Goal: Task Accomplishment & Management: Use online tool/utility

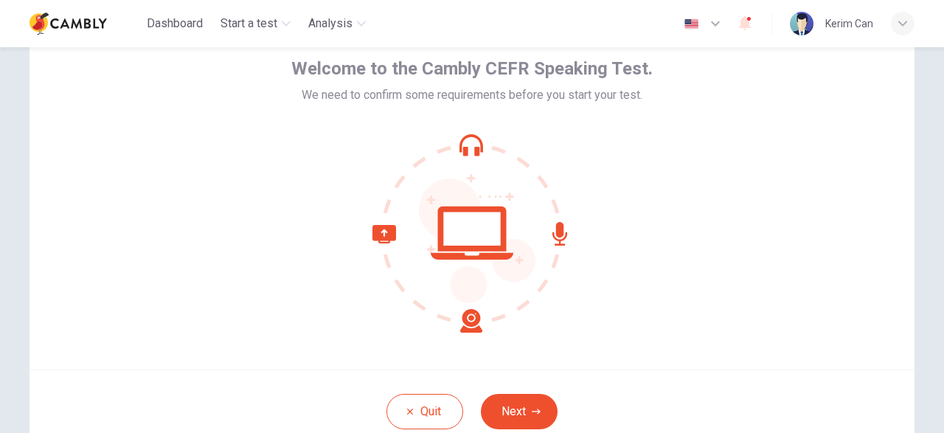
scroll to position [86, 0]
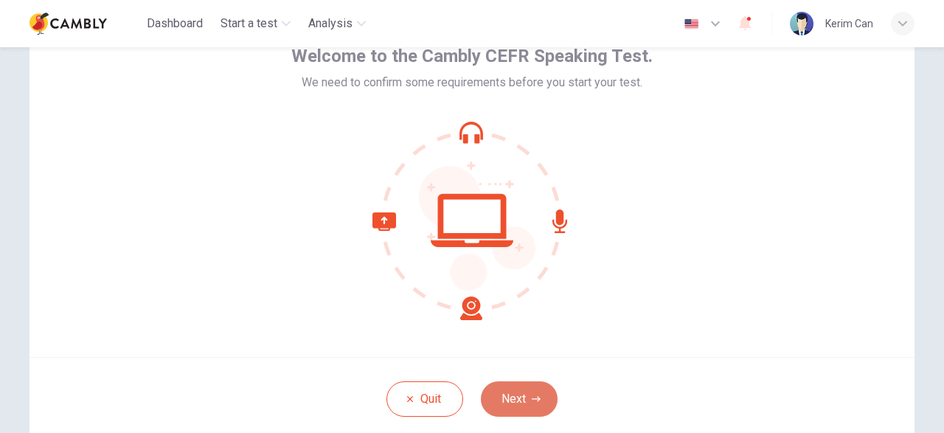
click at [530, 390] on button "Next" at bounding box center [519, 398] width 77 height 35
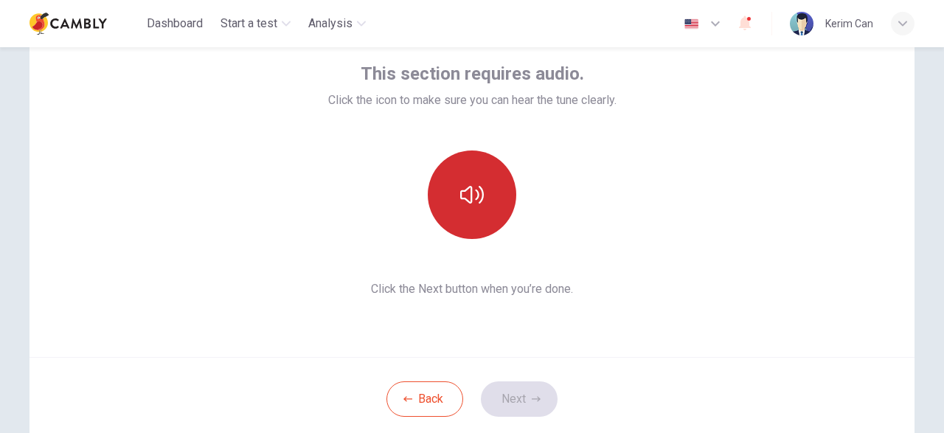
click at [465, 188] on icon "button" at bounding box center [472, 195] width 24 height 24
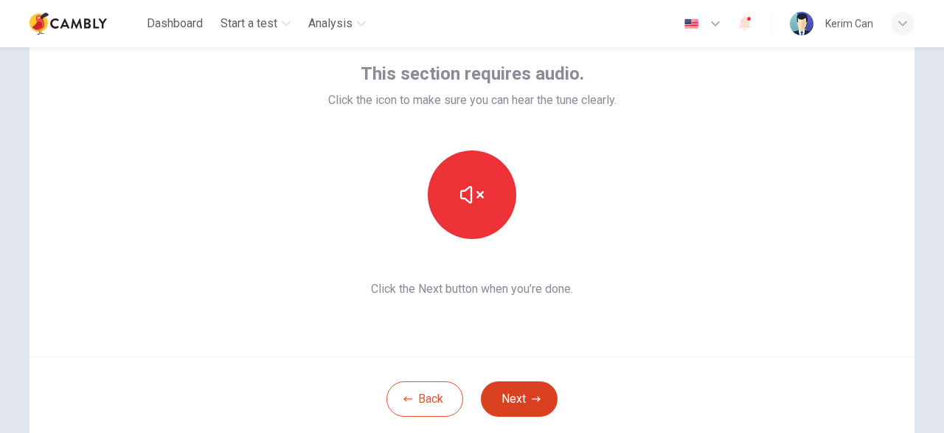
click at [504, 405] on button "Next" at bounding box center [519, 398] width 77 height 35
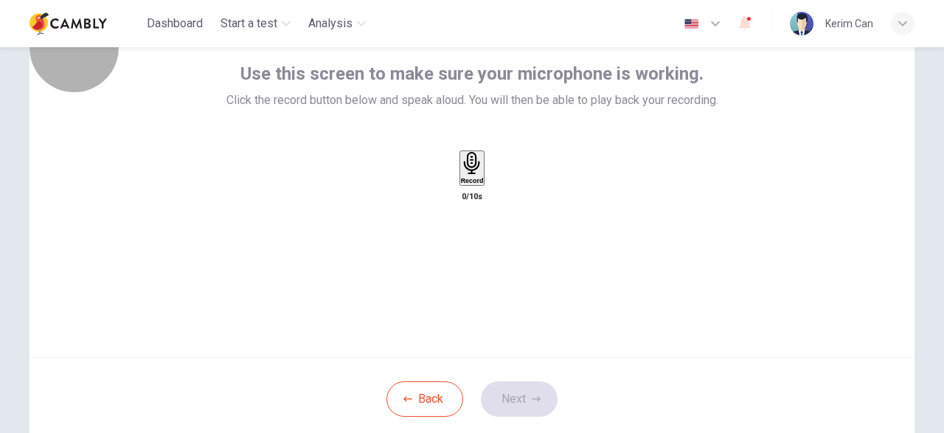
click at [483, 184] on h6 "Record" at bounding box center [472, 180] width 23 height 7
click at [478, 219] on div "Stop" at bounding box center [471, 211] width 15 height 119
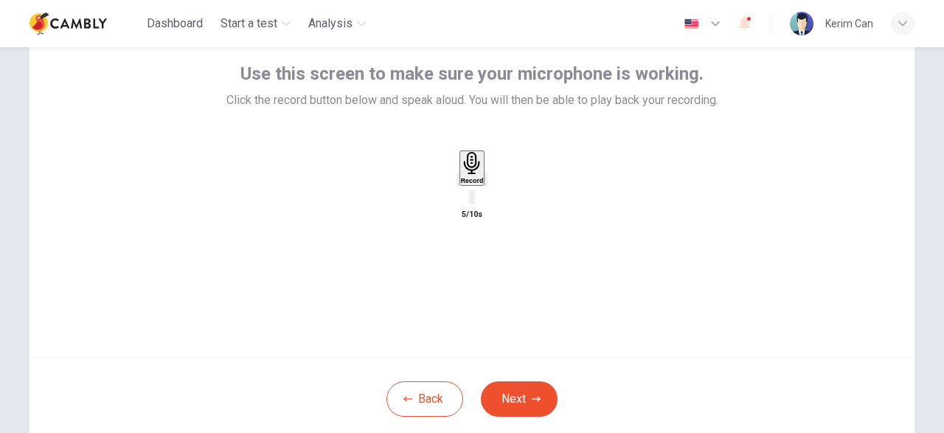
click at [554, 223] on div "Record 5/10s" at bounding box center [472, 186] width 492 height 73
click at [486, 185] on div "button" at bounding box center [486, 179] width 0 height 11
click at [570, 279] on div "Use this screen to make sure your microphone is working. Click the record butto…" at bounding box center [471, 180] width 885 height 354
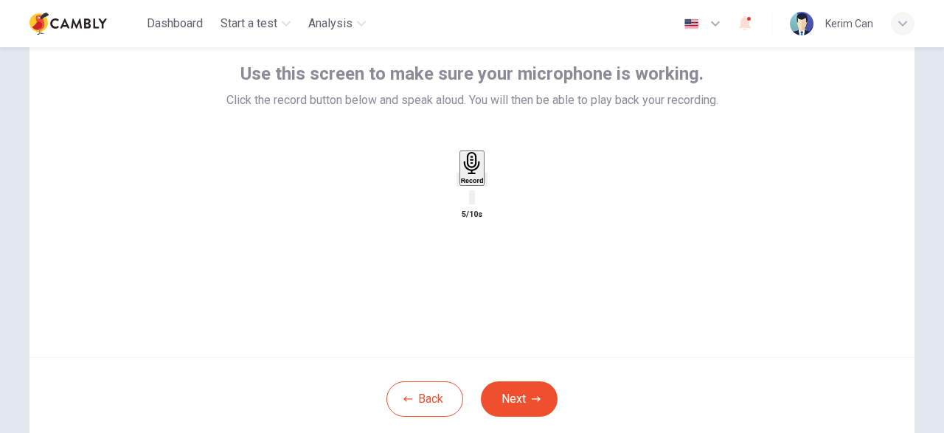
click at [458, 183] on icon "button" at bounding box center [458, 183] width 0 height 0
click at [461, 184] on div "Record" at bounding box center [472, 168] width 23 height 32
click at [475, 263] on h6 "Stop" at bounding box center [471, 266] width 15 height 7
click at [486, 185] on div "button" at bounding box center [486, 179] width 0 height 11
click at [461, 198] on icon "button" at bounding box center [467, 192] width 12 height 12
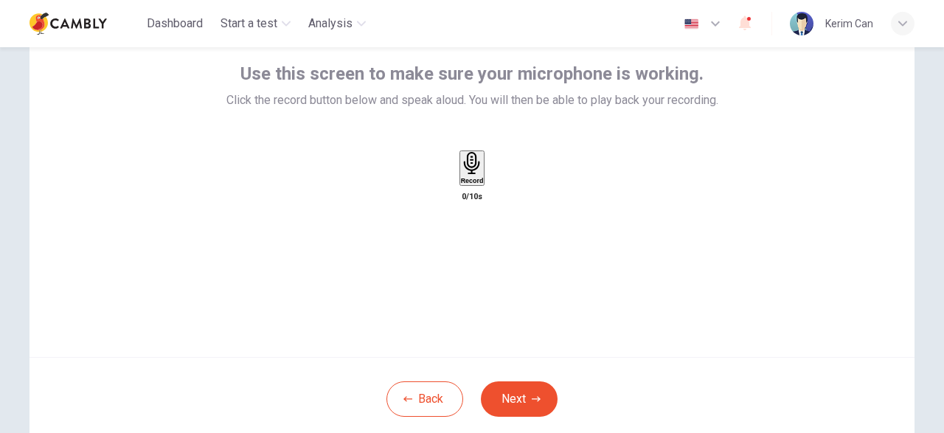
click at [484, 184] on div "Record" at bounding box center [472, 168] width 23 height 32
click at [479, 187] on div "Stop" at bounding box center [471, 211] width 15 height 119
click at [484, 184] on div "Record" at bounding box center [472, 168] width 23 height 32
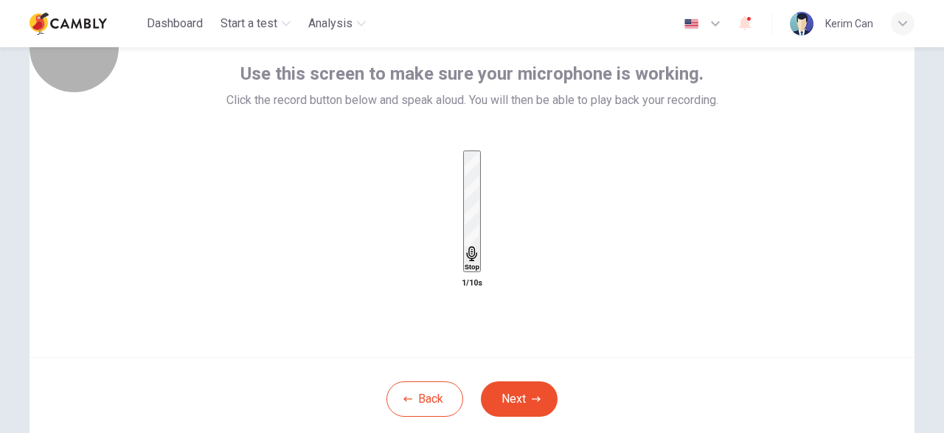
click at [479, 187] on div "Stop" at bounding box center [471, 211] width 15 height 119
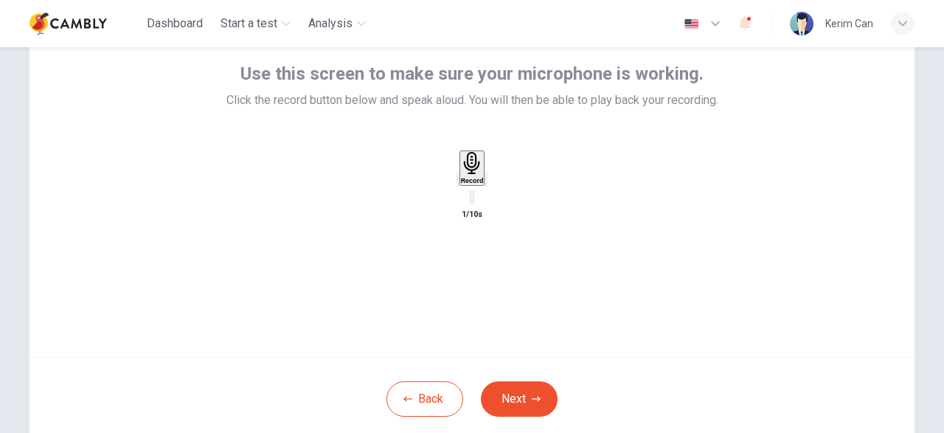
click at [486, 185] on div "button" at bounding box center [486, 179] width 0 height 11
click at [501, 198] on icon "button" at bounding box center [495, 191] width 13 height 13
click at [414, 396] on button "Back" at bounding box center [424, 398] width 77 height 35
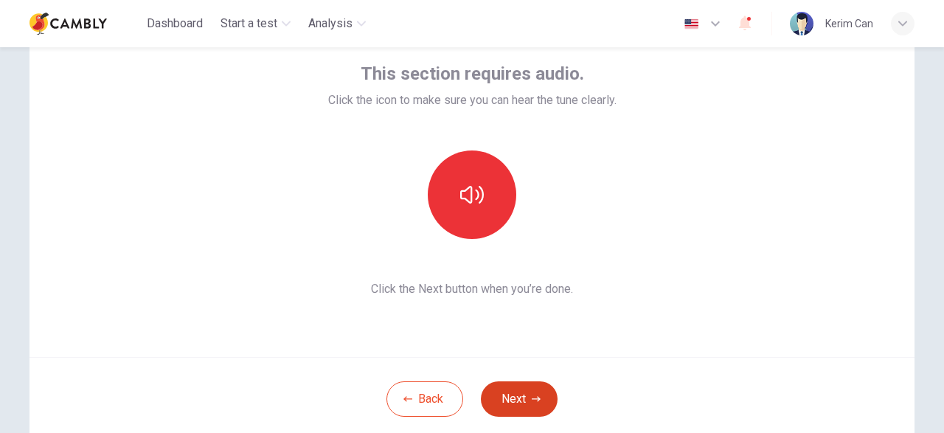
click at [515, 388] on button "Next" at bounding box center [519, 398] width 77 height 35
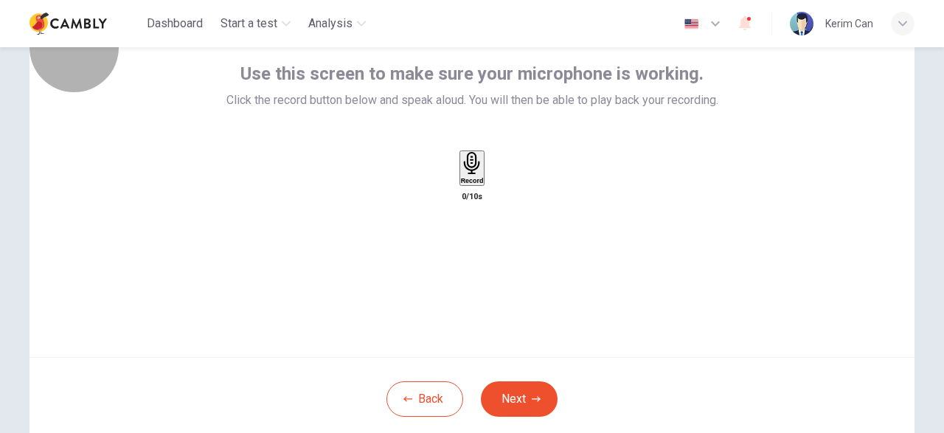
click at [461, 184] on div "Record" at bounding box center [472, 168] width 23 height 32
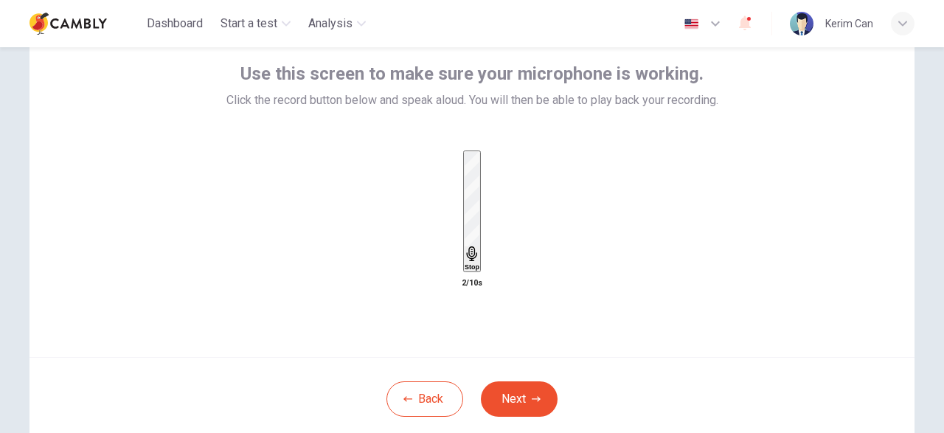
click at [467, 246] on icon "button" at bounding box center [472, 253] width 10 height 15
click at [486, 183] on icon "button" at bounding box center [486, 183] width 0 height 0
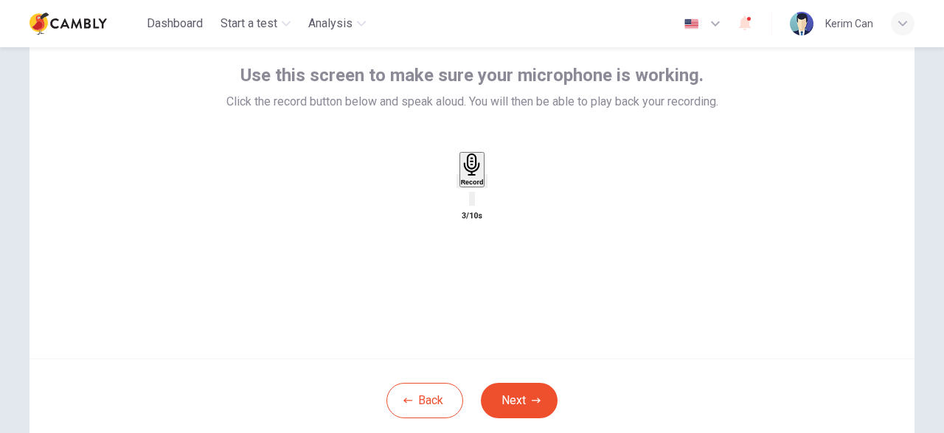
scroll to position [10, 0]
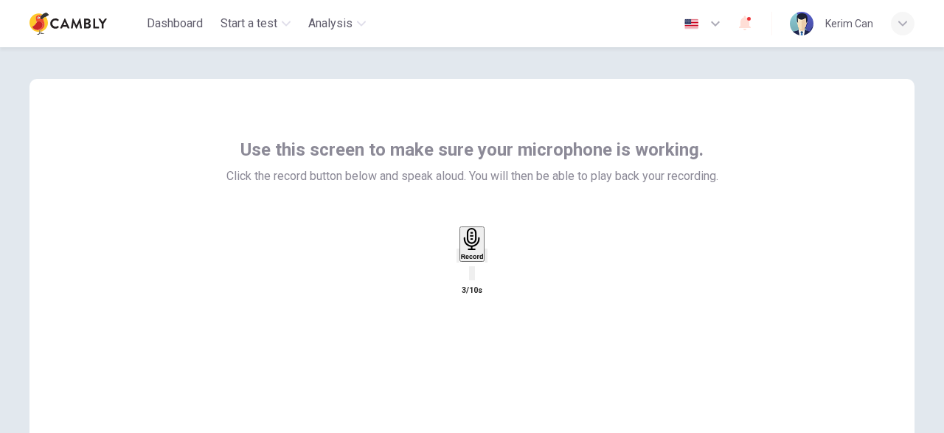
click at [486, 261] on div "button" at bounding box center [486, 255] width 0 height 11
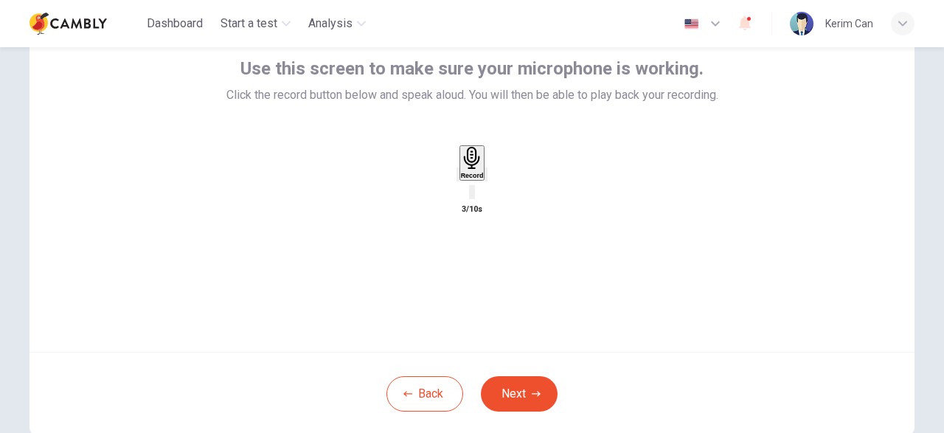
scroll to position [181, 0]
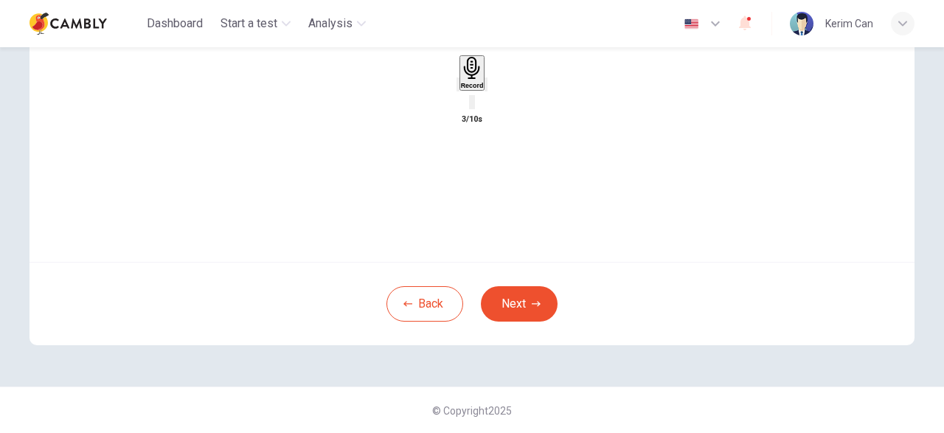
click at [458, 88] on icon "button" at bounding box center [458, 88] width 0 height 0
click at [484, 89] on div "Record" at bounding box center [472, 73] width 23 height 32
click at [477, 168] on h6 "Stop" at bounding box center [471, 171] width 15 height 7
click at [486, 88] on icon "button" at bounding box center [486, 88] width 0 height 0
click at [534, 302] on icon "button" at bounding box center [535, 303] width 9 height 9
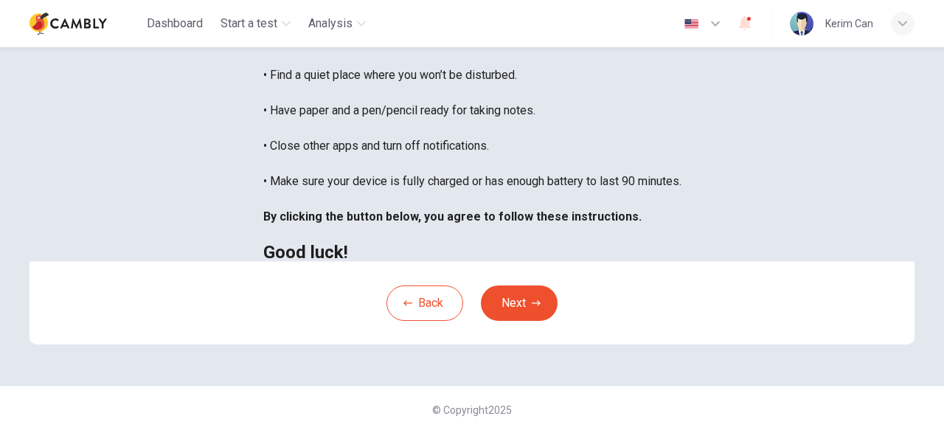
scroll to position [342, 0]
click at [263, 169] on div "You are about to start a CEFR Speaking Test . Before You Start the Test: • Once…" at bounding box center [472, 57] width 418 height 407
click at [524, 321] on button "Next" at bounding box center [519, 302] width 77 height 35
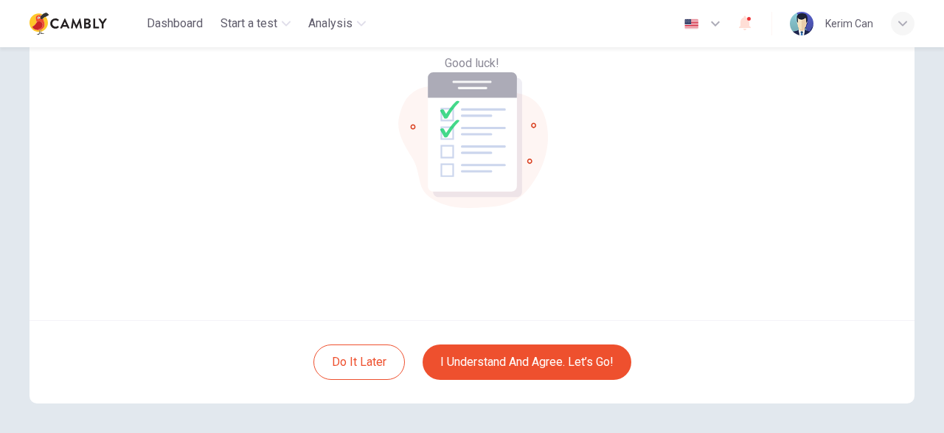
scroll to position [95, 0]
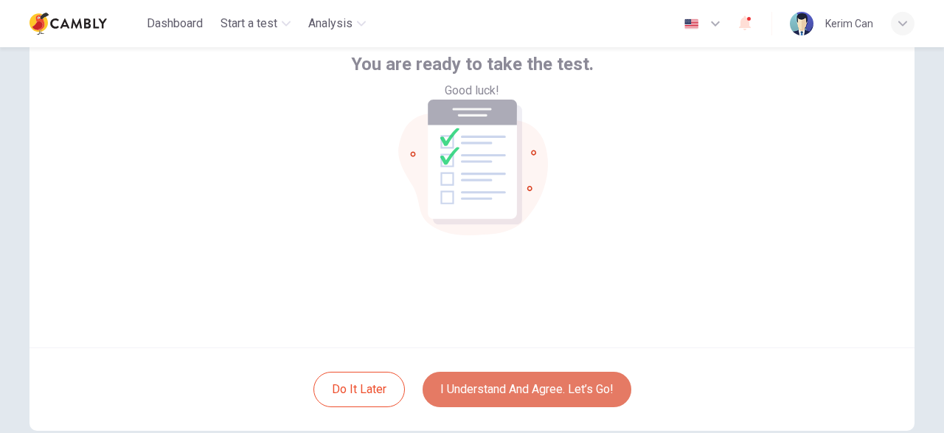
click at [538, 394] on button "I understand and agree. Let’s go!" at bounding box center [526, 389] width 209 height 35
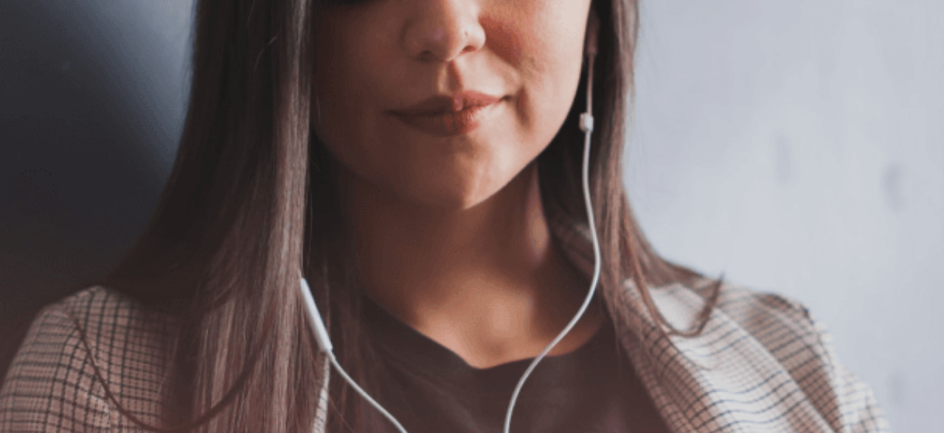
click at [42, 76] on button "Continue" at bounding box center [21, 103] width 42 height 55
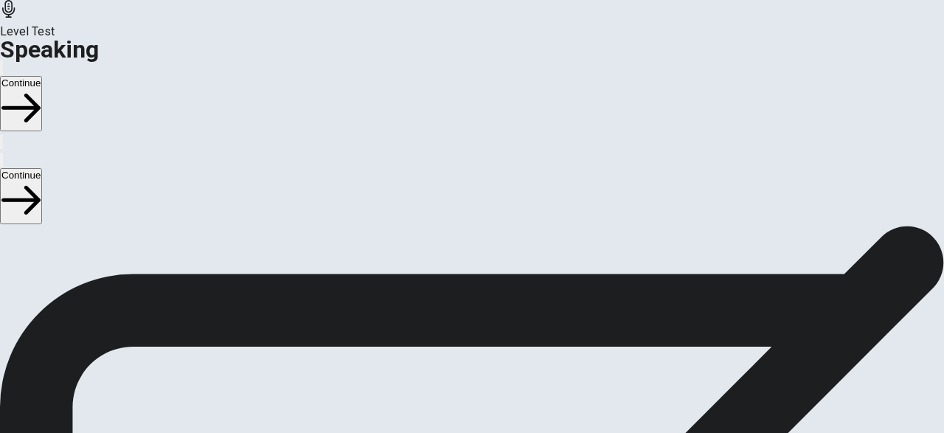
scroll to position [171, 0]
click at [498, 307] on div "Stop Recording" at bounding box center [472, 400] width 52 height 187
click at [454, 360] on icon "Play Audio" at bounding box center [454, 360] width 0 height 0
click at [42, 76] on button "Continue" at bounding box center [21, 103] width 42 height 55
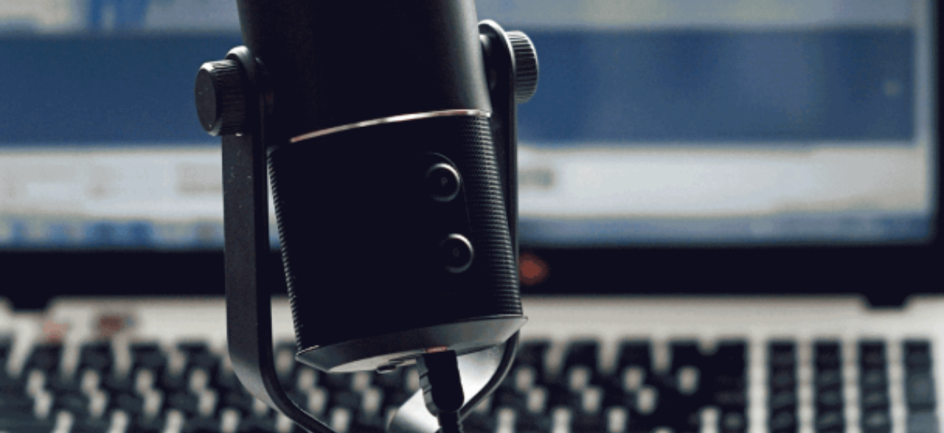
scroll to position [257, 0]
click at [42, 76] on button "Continue" at bounding box center [21, 103] width 42 height 55
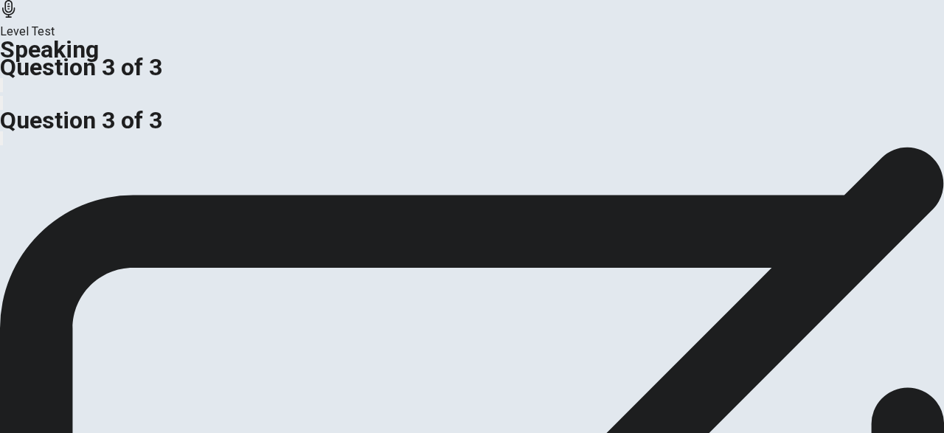
scroll to position [192, 0]
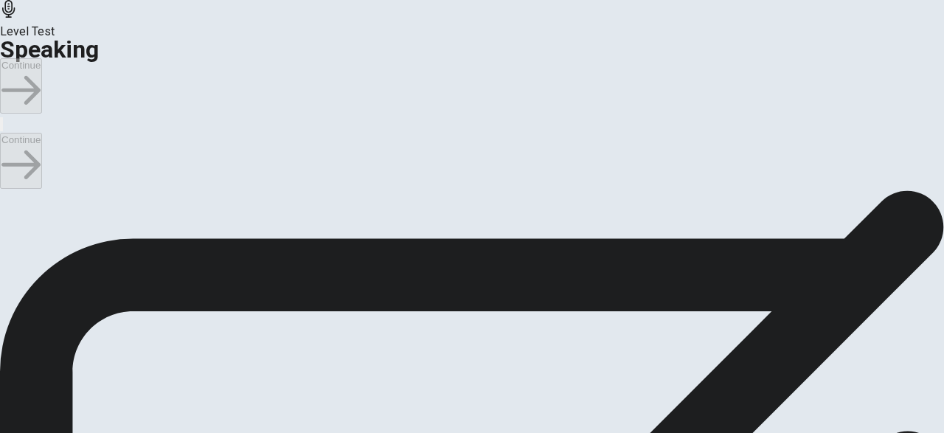
scroll to position [103, 0]
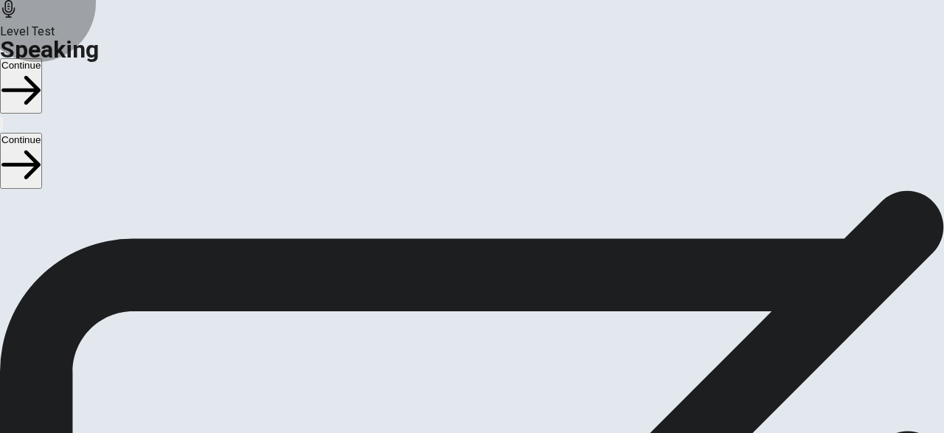
click at [42, 58] on button "Continue" at bounding box center [21, 85] width 42 height 55
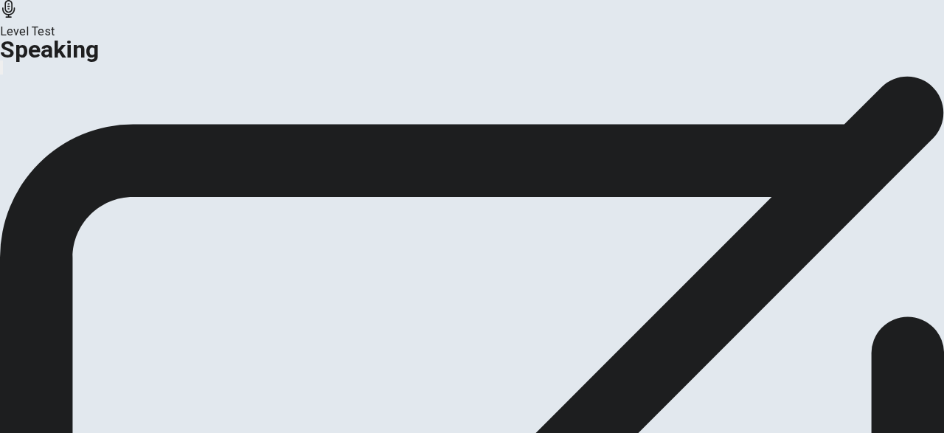
click at [57, 81] on button "Analysis" at bounding box center [28, 71] width 57 height 20
